Goal: Navigation & Orientation: Understand site structure

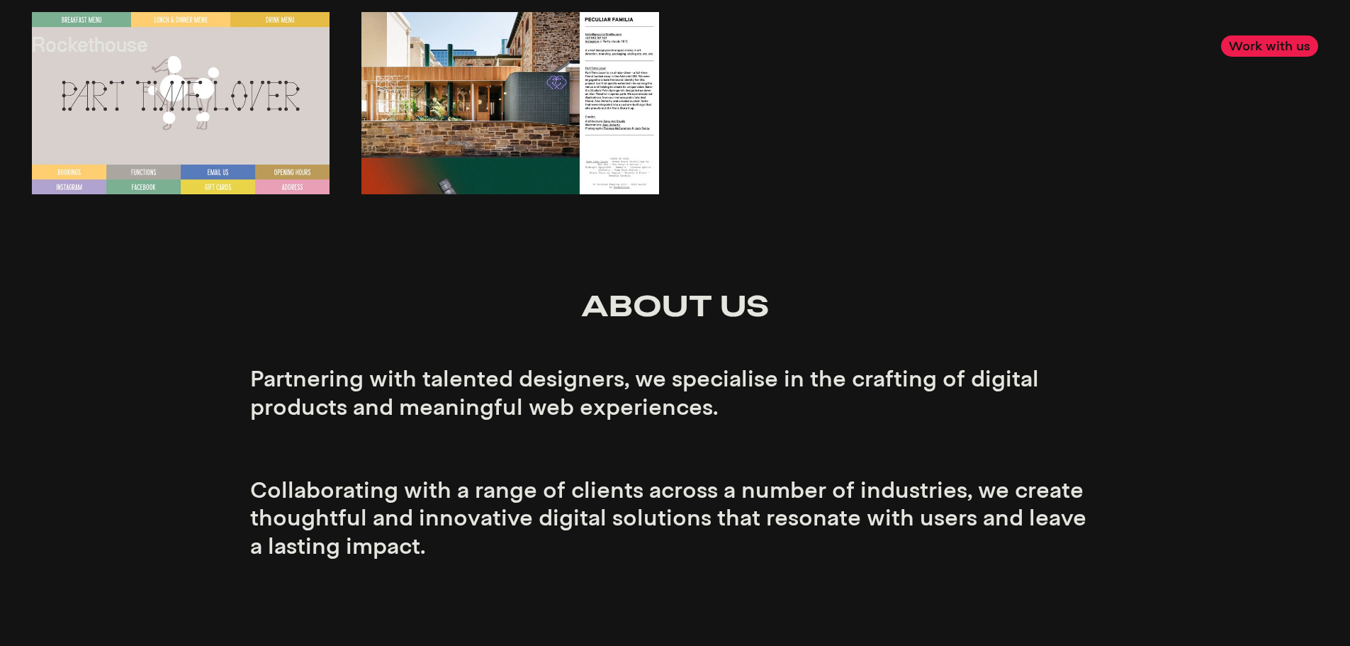
scroll to position [2594, 0]
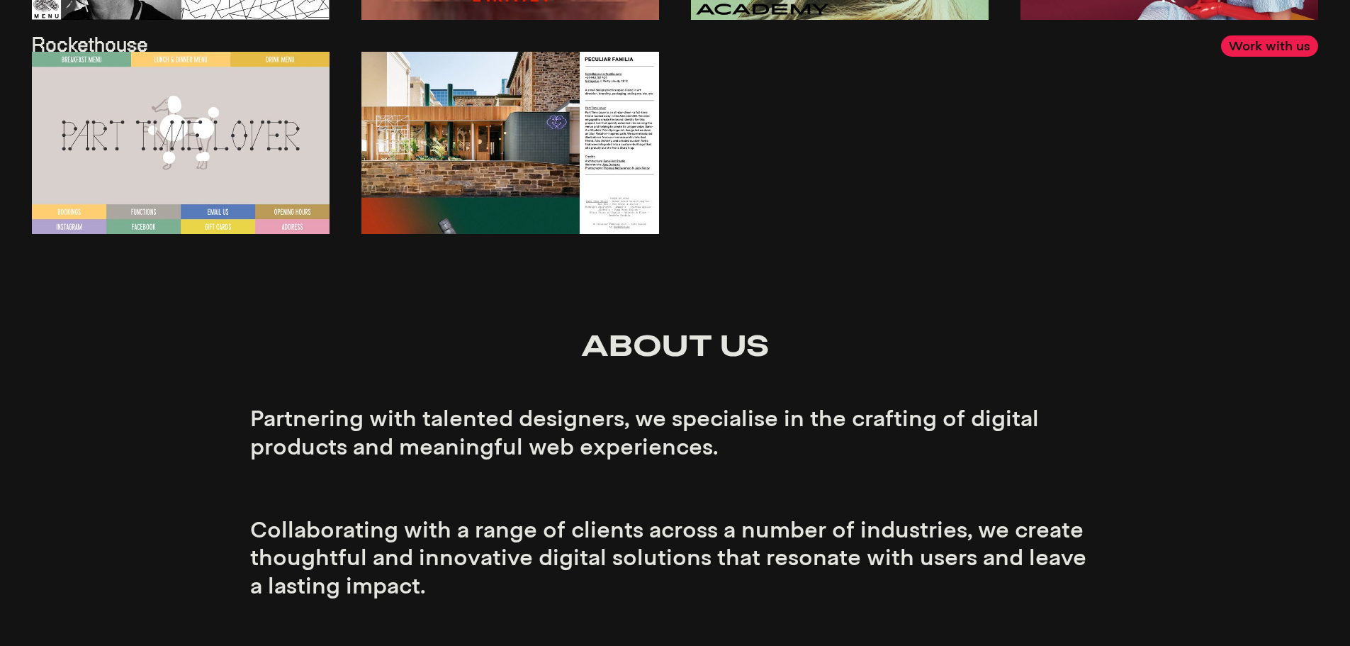
click at [1274, 49] on link "Work with us" at bounding box center [1269, 45] width 97 height 21
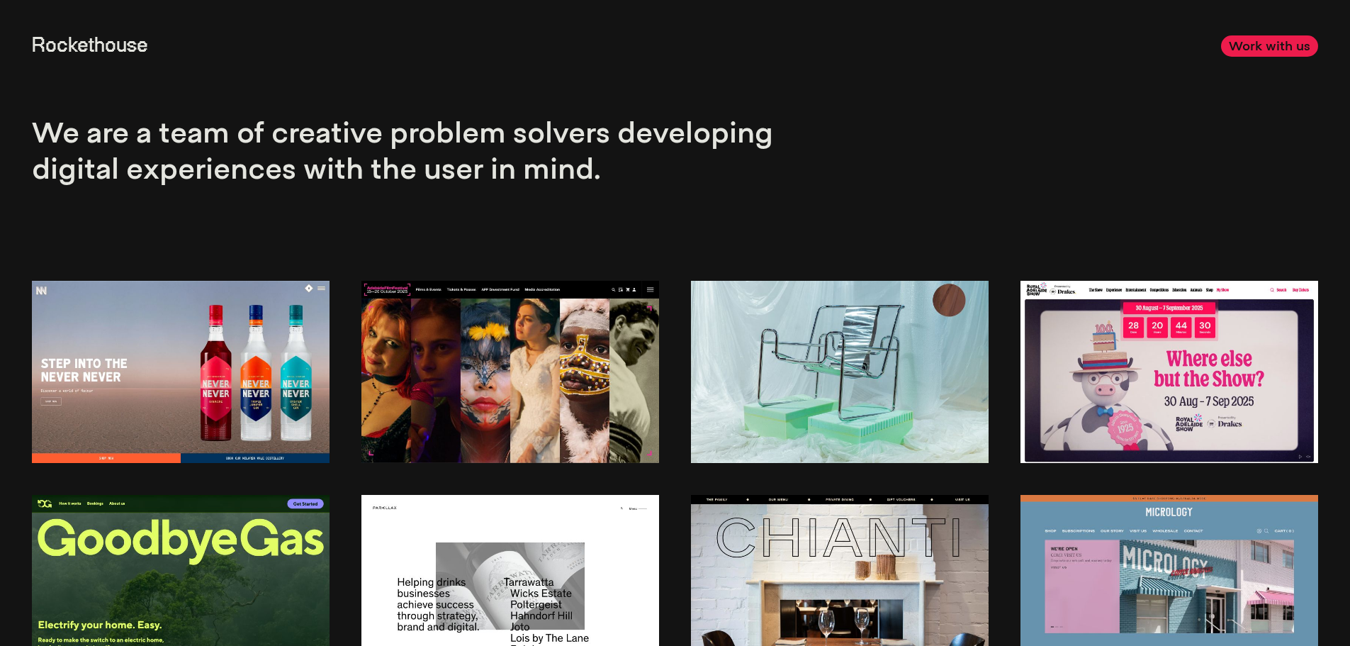
scroll to position [0, 0]
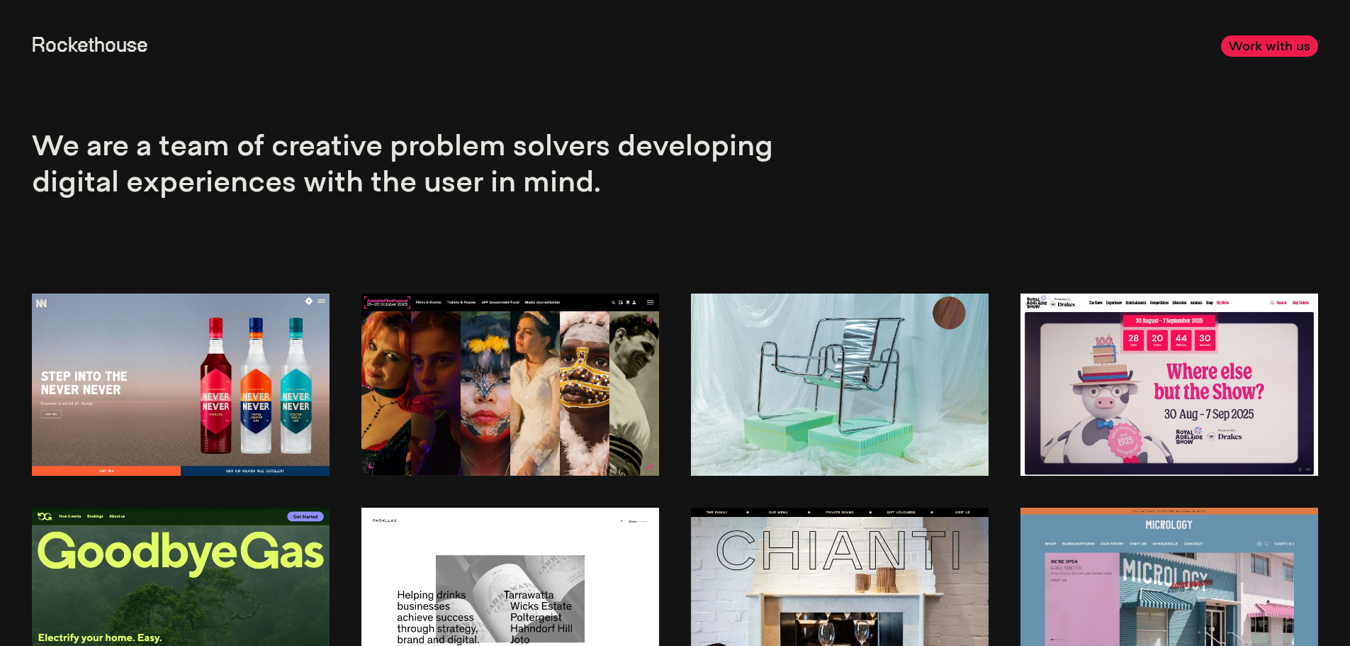
click at [78, 46] on link "Rockethouse" at bounding box center [90, 46] width 116 height 20
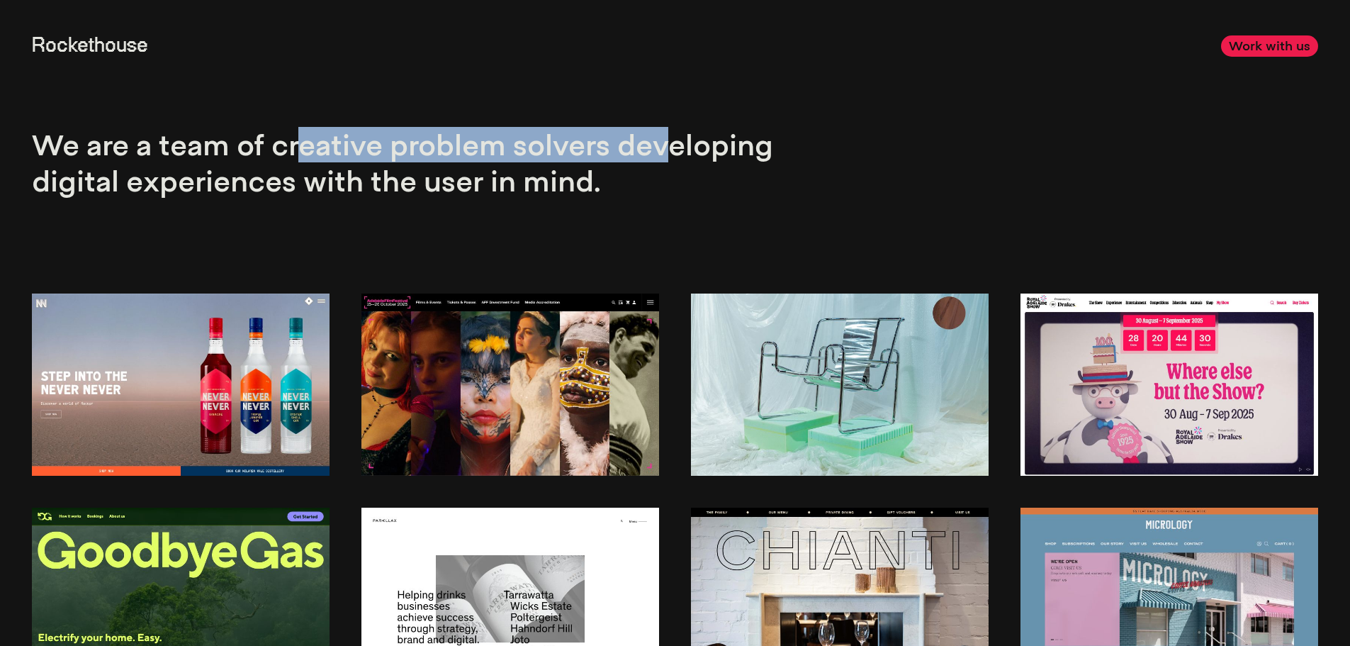
drag, startPoint x: 299, startPoint y: 149, endPoint x: 663, endPoint y: 153, distance: 364.3
click at [663, 153] on p "We are a team of creative problem solvers developing digital experiences with t…" at bounding box center [413, 163] width 762 height 72
click at [664, 153] on p "We are a team of creative problem solvers developing digital experiences with t…" at bounding box center [413, 163] width 762 height 72
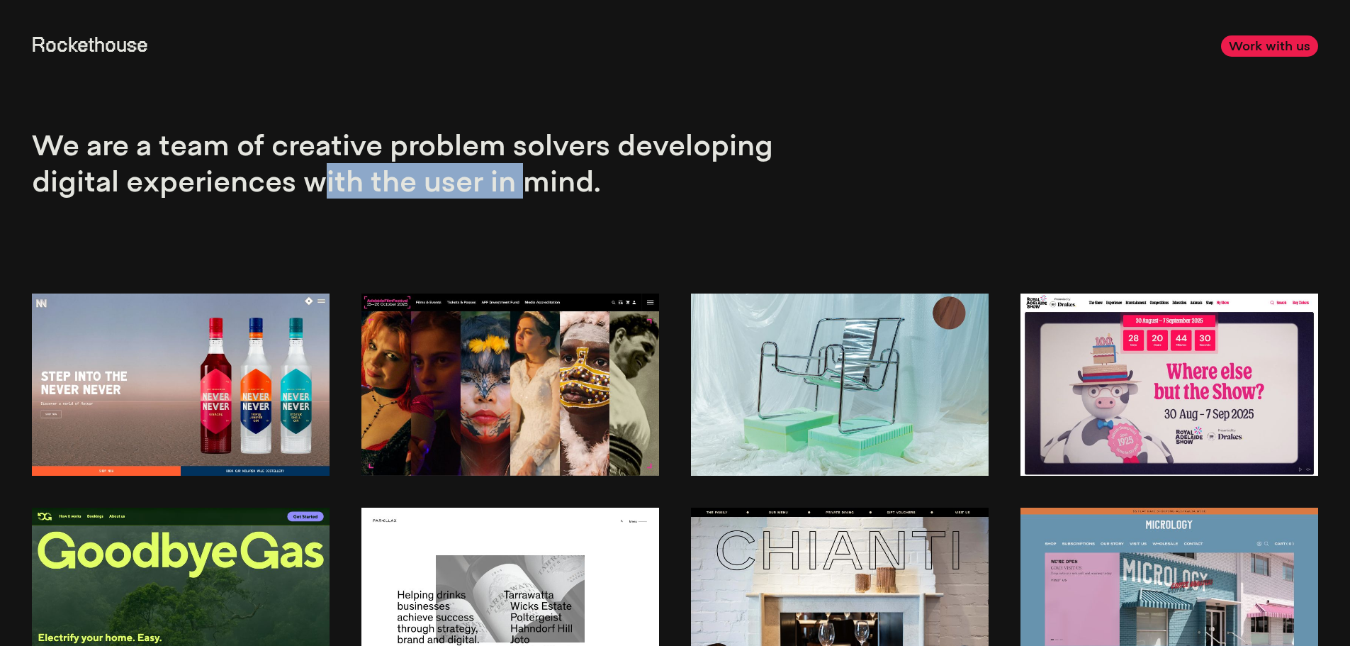
drag, startPoint x: 408, startPoint y: 184, endPoint x: 564, endPoint y: 179, distance: 156.7
click at [555, 181] on p "We are a team of creative problem solvers developing digital experiences with t…" at bounding box center [413, 163] width 762 height 72
drag, startPoint x: 603, startPoint y: 175, endPoint x: 714, endPoint y: 188, distance: 111.3
click at [605, 175] on p "We are a team of creative problem solvers developing digital experiences with t…" at bounding box center [413, 163] width 762 height 72
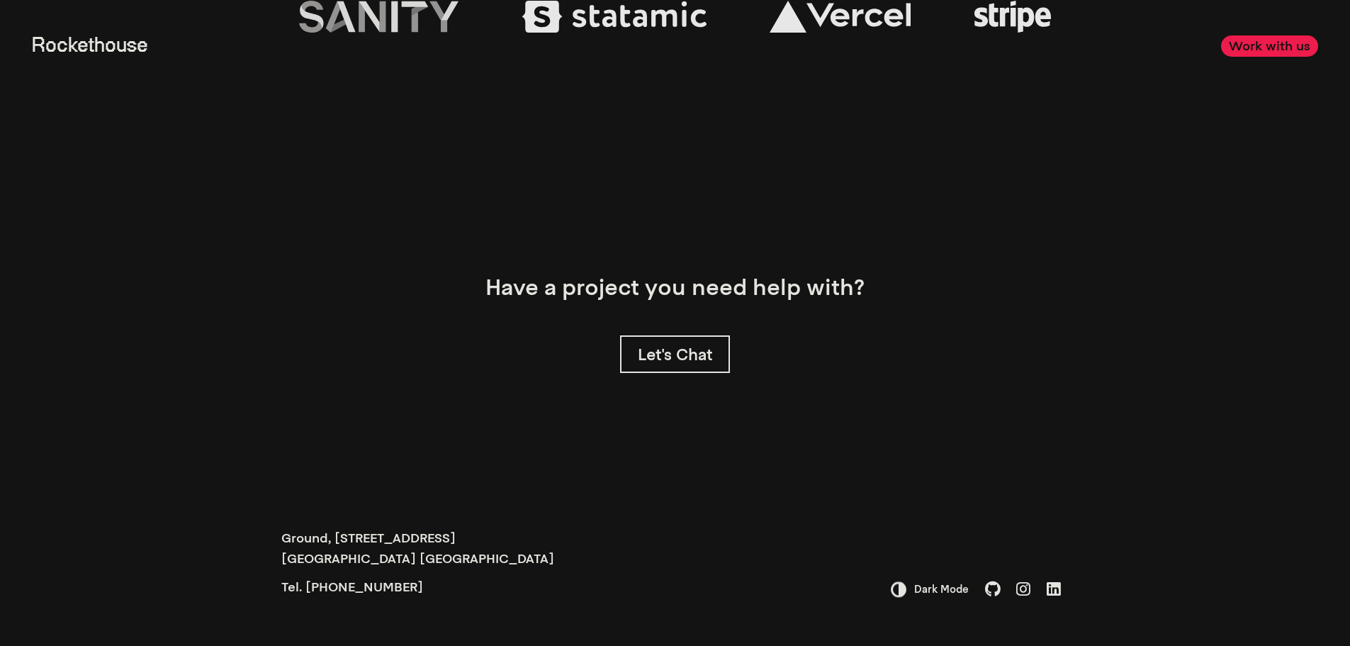
scroll to position [4579, 0]
